Goal: Information Seeking & Learning: Learn about a topic

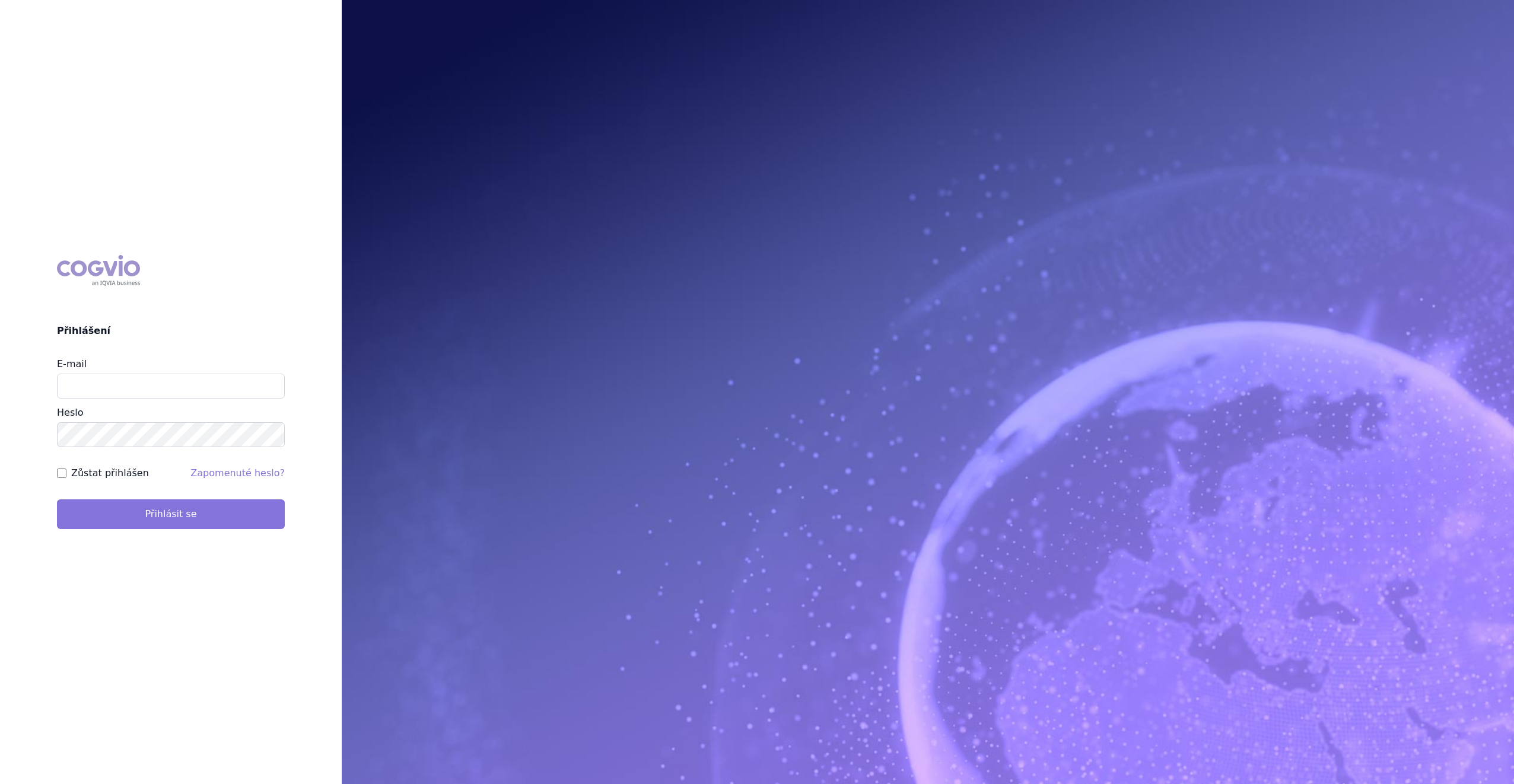
type input "[PERSON_NAME][EMAIL_ADDRESS][DOMAIN_NAME]"
click at [205, 511] on button "Přihlásit se" at bounding box center [171, 513] width 228 height 30
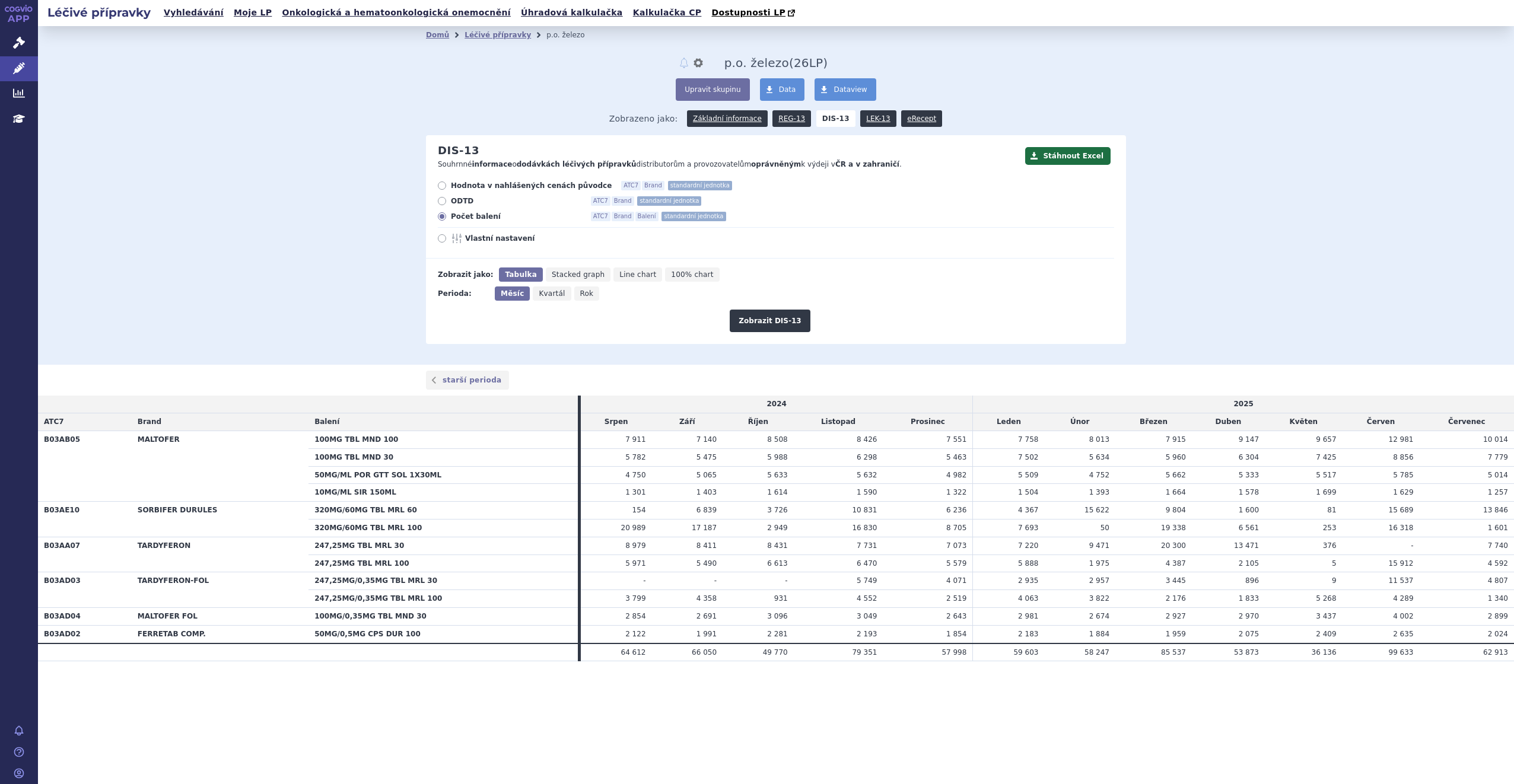
click at [445, 191] on label "Hodnota v nahlášených cenách původce ATC7 Brand standardní jednotka" at bounding box center [776, 185] width 676 height 9
click at [445, 191] on input "Hodnota v nahlášených cenách původce ATC7 Brand standardní jednotka" at bounding box center [443, 186] width 8 height 8
radio input "true"
click at [757, 325] on button "Zobrazit DIS-13" at bounding box center [769, 320] width 80 height 23
